Goal: Check status: Check status

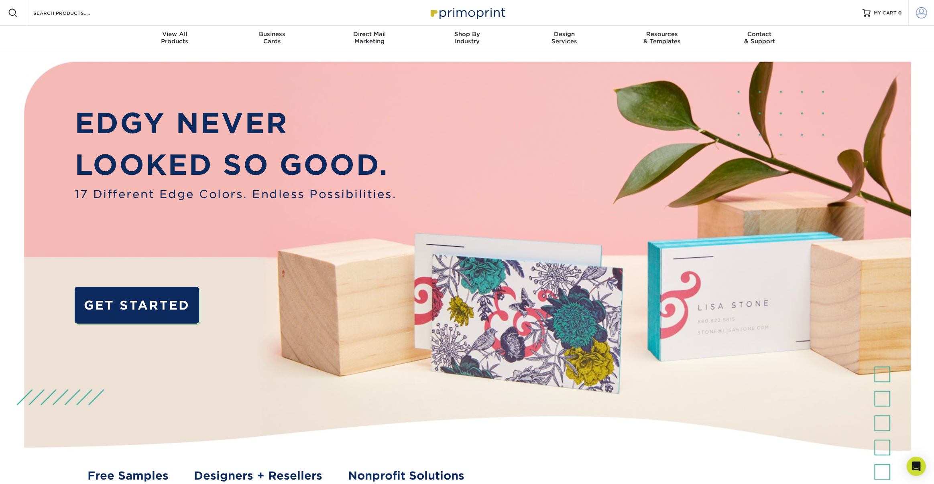
type input "[EMAIL_ADDRESS][DOMAIN_NAME]"
click at [924, 13] on span at bounding box center [921, 12] width 11 height 11
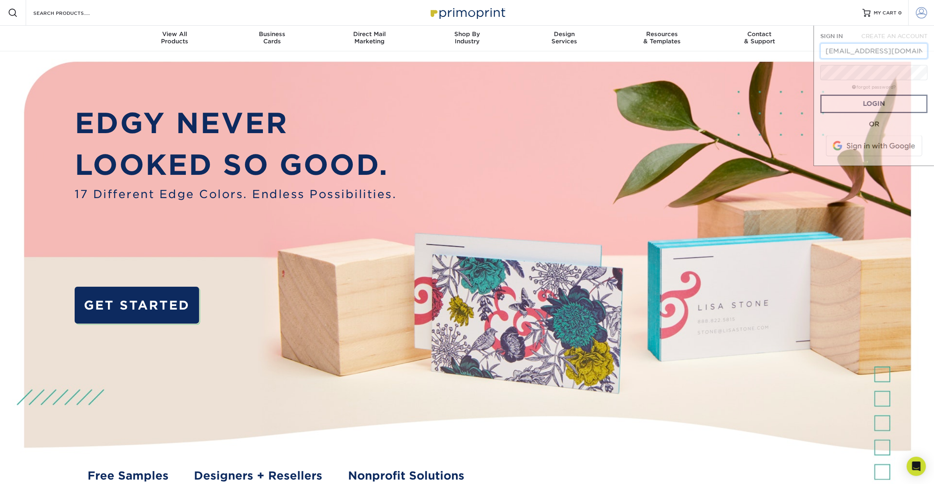
scroll to position [0, 37]
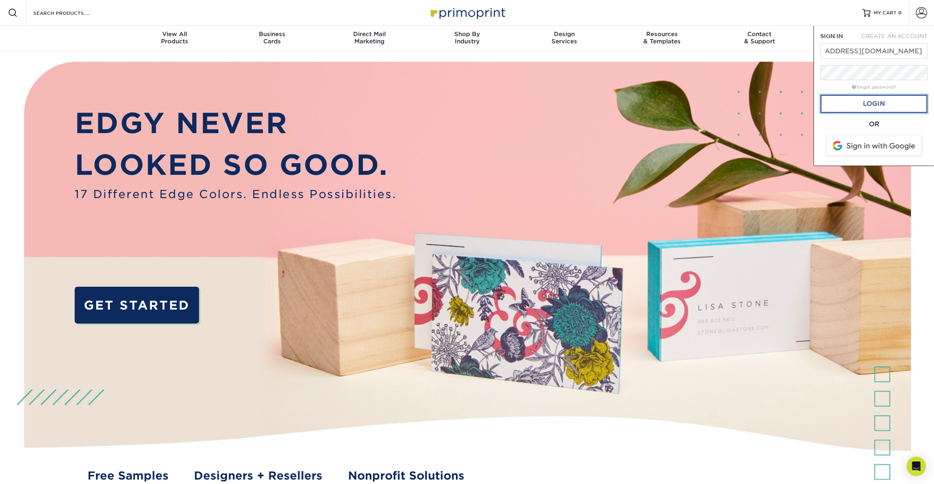
click at [898, 101] on link "Login" at bounding box center [873, 104] width 107 height 18
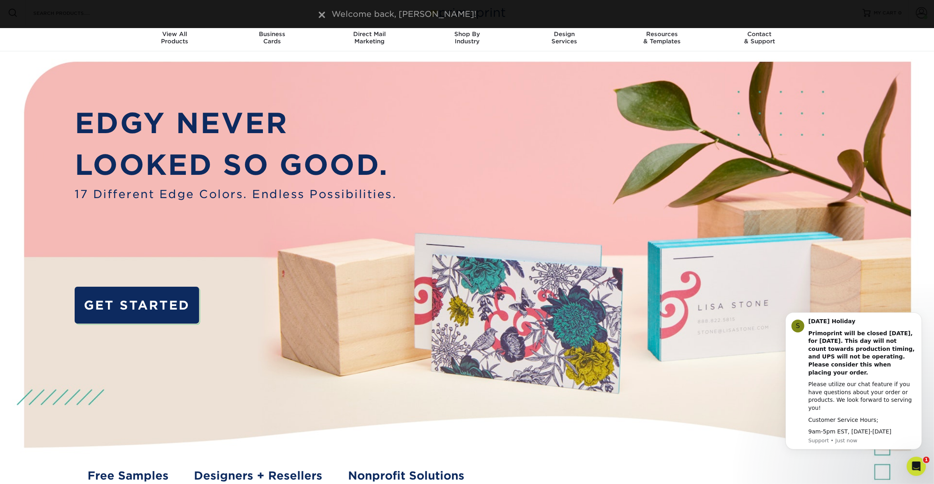
scroll to position [0, 0]
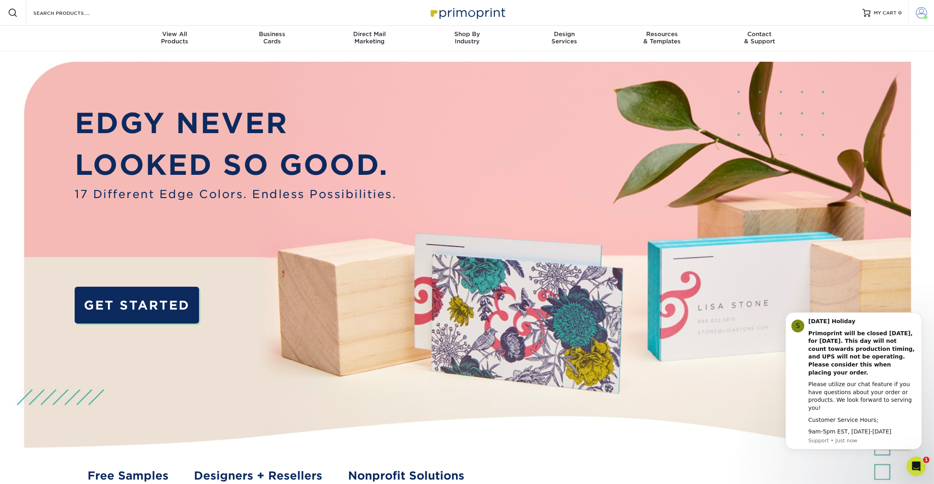
click at [922, 11] on span at bounding box center [921, 12] width 11 height 11
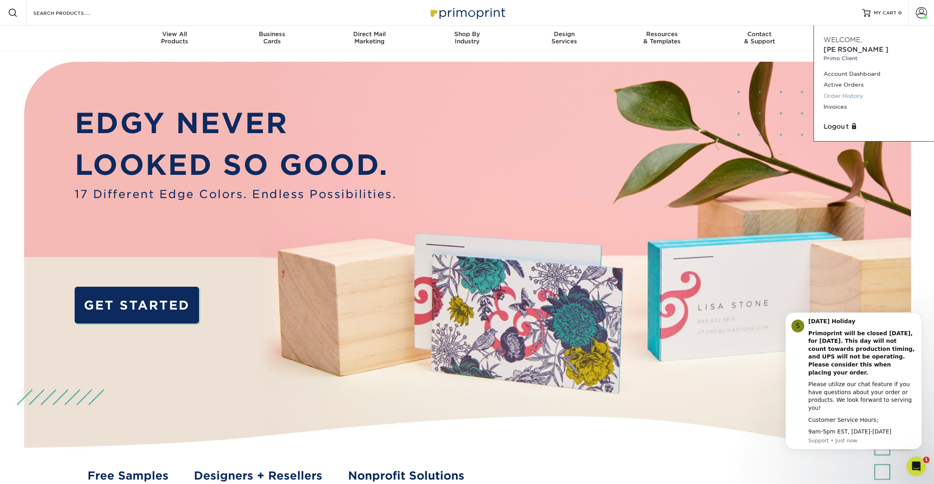
click at [846, 91] on link "Order History" at bounding box center [873, 96] width 101 height 11
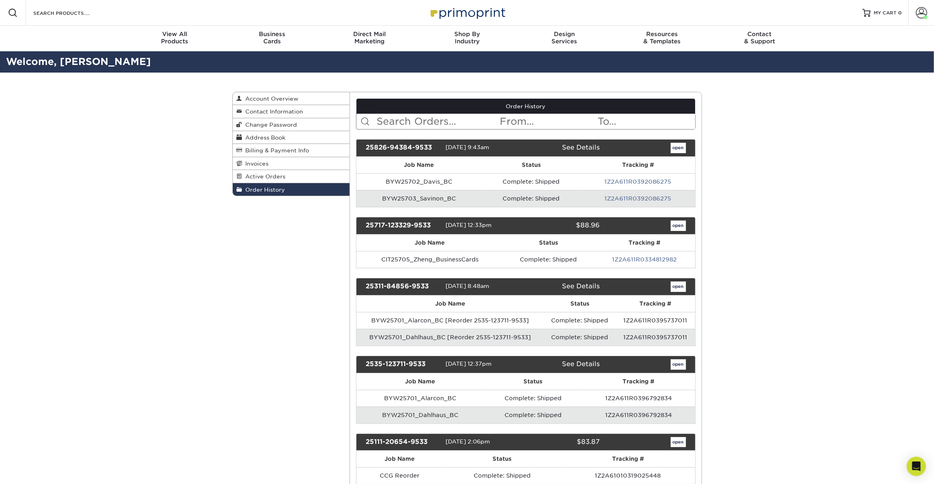
click at [580, 148] on link "See Details" at bounding box center [581, 148] width 38 height 8
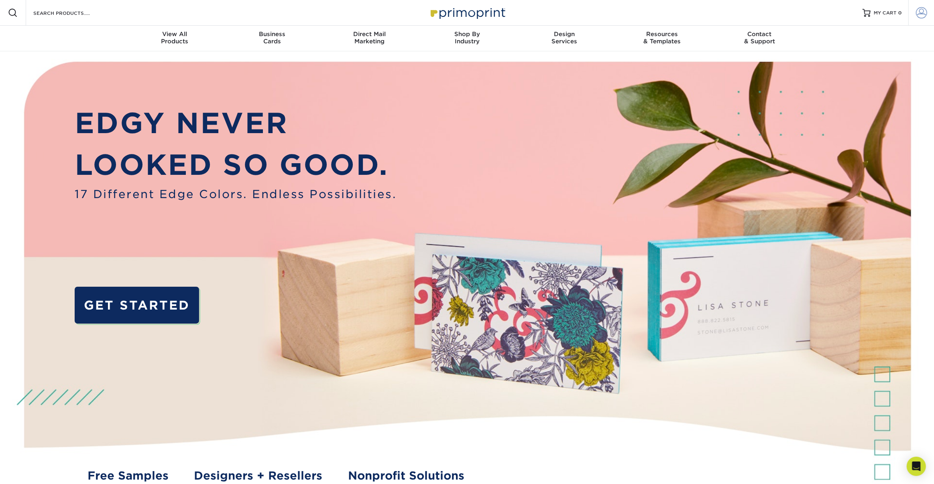
type input "[EMAIL_ADDRESS][DOMAIN_NAME]"
click at [922, 13] on span at bounding box center [921, 12] width 11 height 11
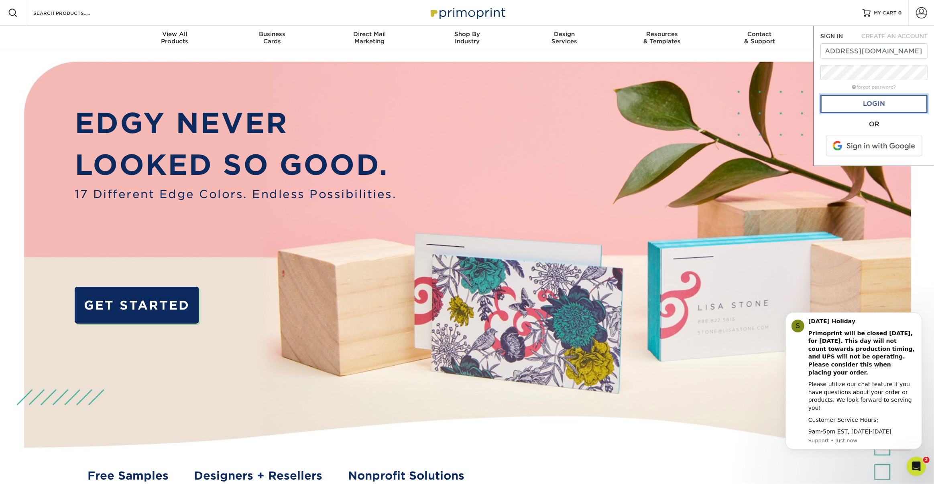
click at [861, 105] on link "Login" at bounding box center [873, 104] width 107 height 18
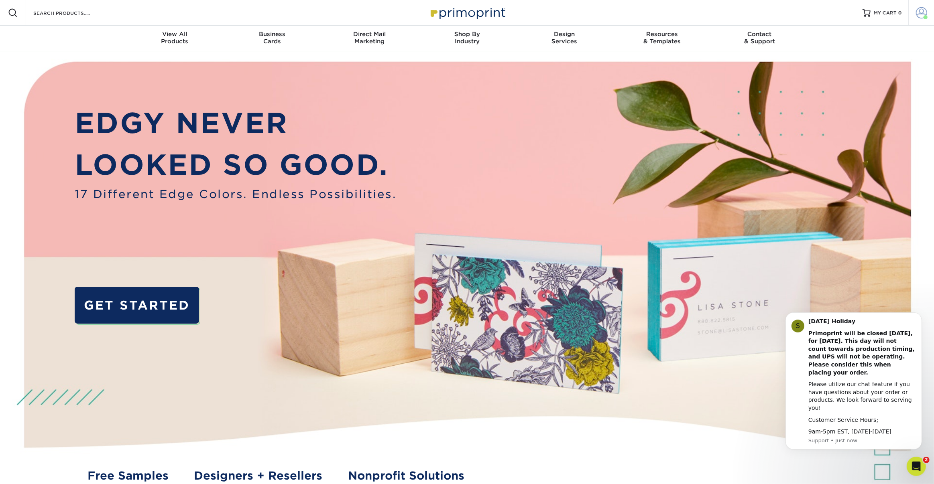
click at [916, 16] on span at bounding box center [921, 12] width 11 height 11
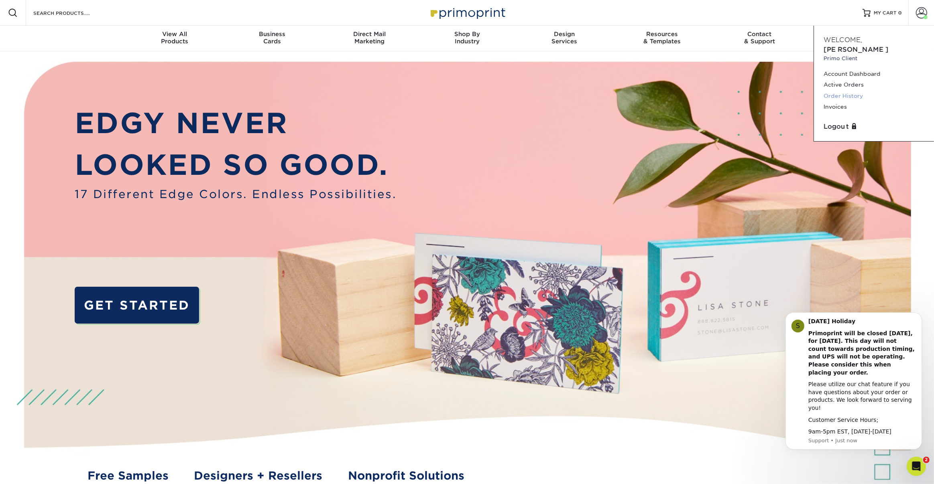
click at [840, 91] on link "Order History" at bounding box center [873, 96] width 101 height 11
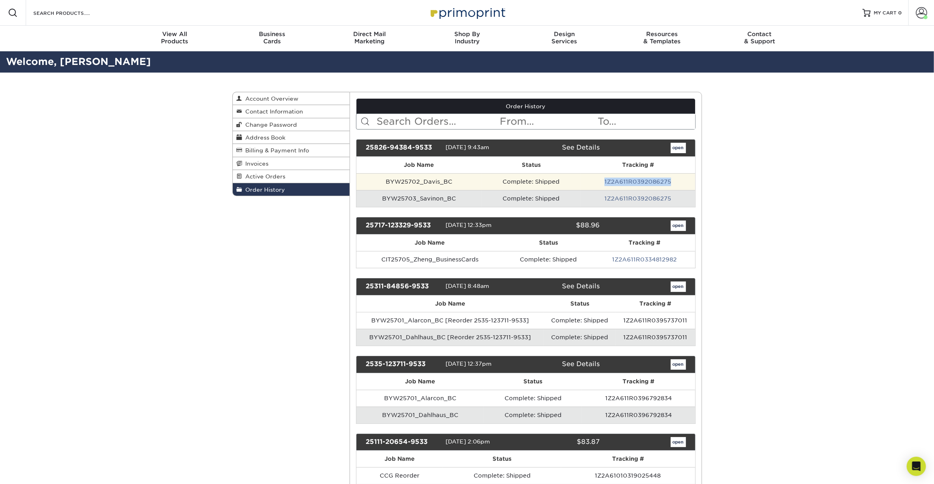
drag, startPoint x: 677, startPoint y: 179, endPoint x: 601, endPoint y: 183, distance: 75.5
click at [602, 183] on td "1Z2A611R0392086275" at bounding box center [638, 181] width 114 height 17
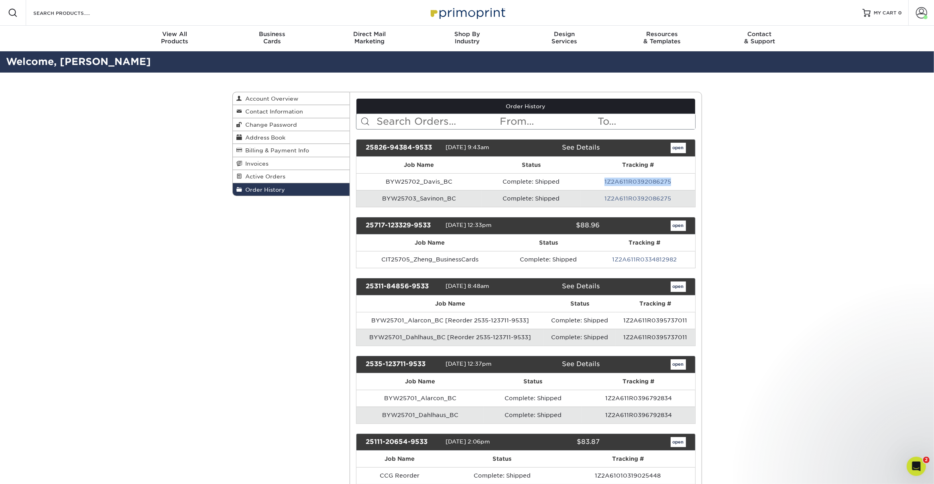
copy link "1Z2A611R0392086275"
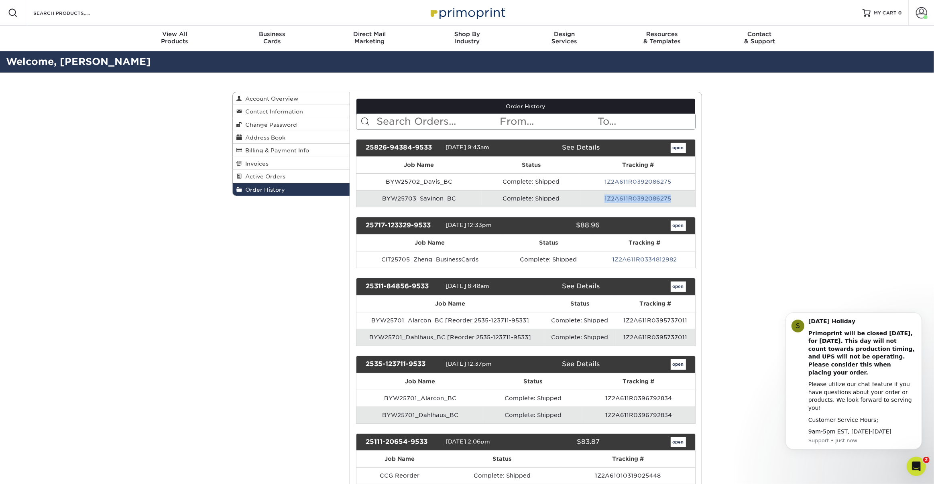
drag, startPoint x: 653, startPoint y: 198, endPoint x: 603, endPoint y: 200, distance: 49.4
click at [603, 200] on td "1Z2A611R0392086275" at bounding box center [638, 198] width 114 height 17
copy link "1Z2A611R0392086275"
click at [676, 148] on link "open" at bounding box center [677, 148] width 15 height 10
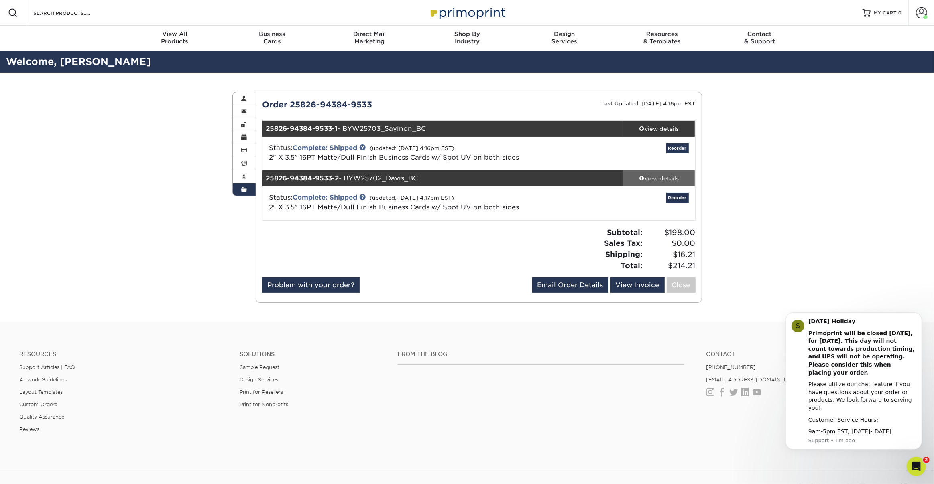
click at [659, 180] on div "view details" at bounding box center [659, 179] width 72 height 8
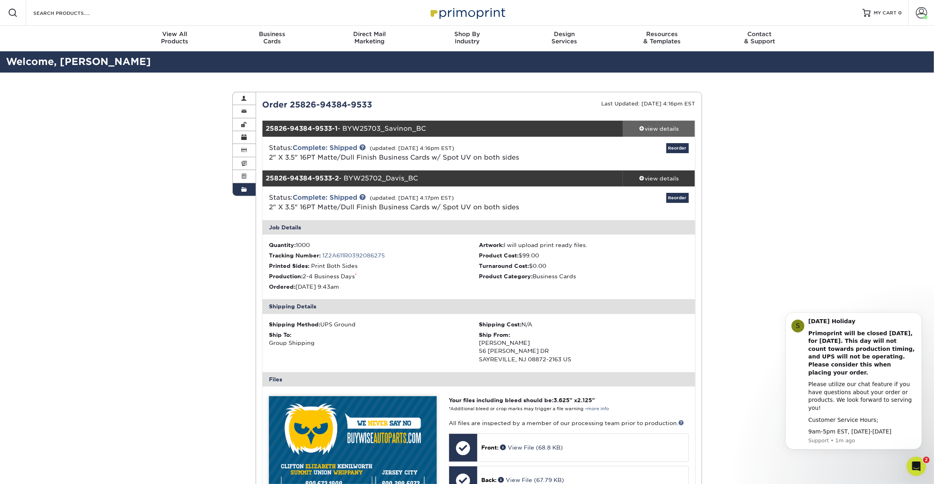
click at [661, 130] on div "view details" at bounding box center [659, 129] width 72 height 8
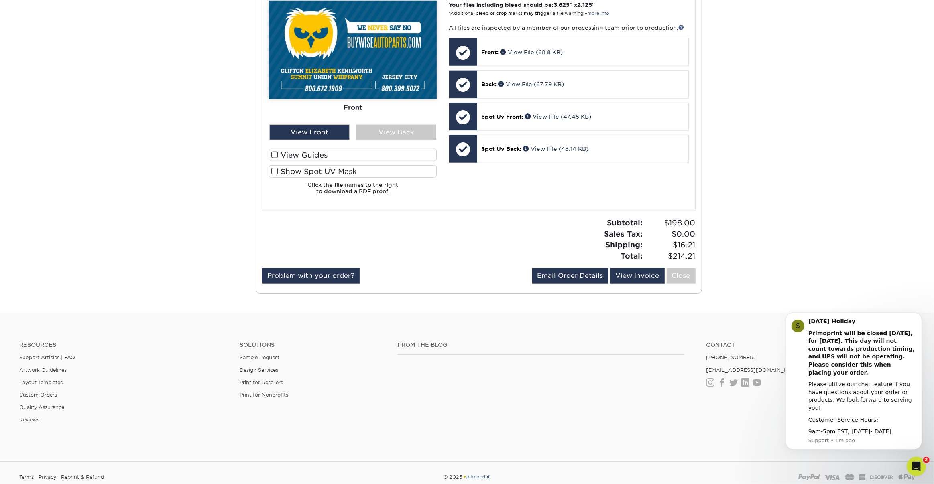
scroll to position [790, 0]
